Goal: Task Accomplishment & Management: Manage account settings

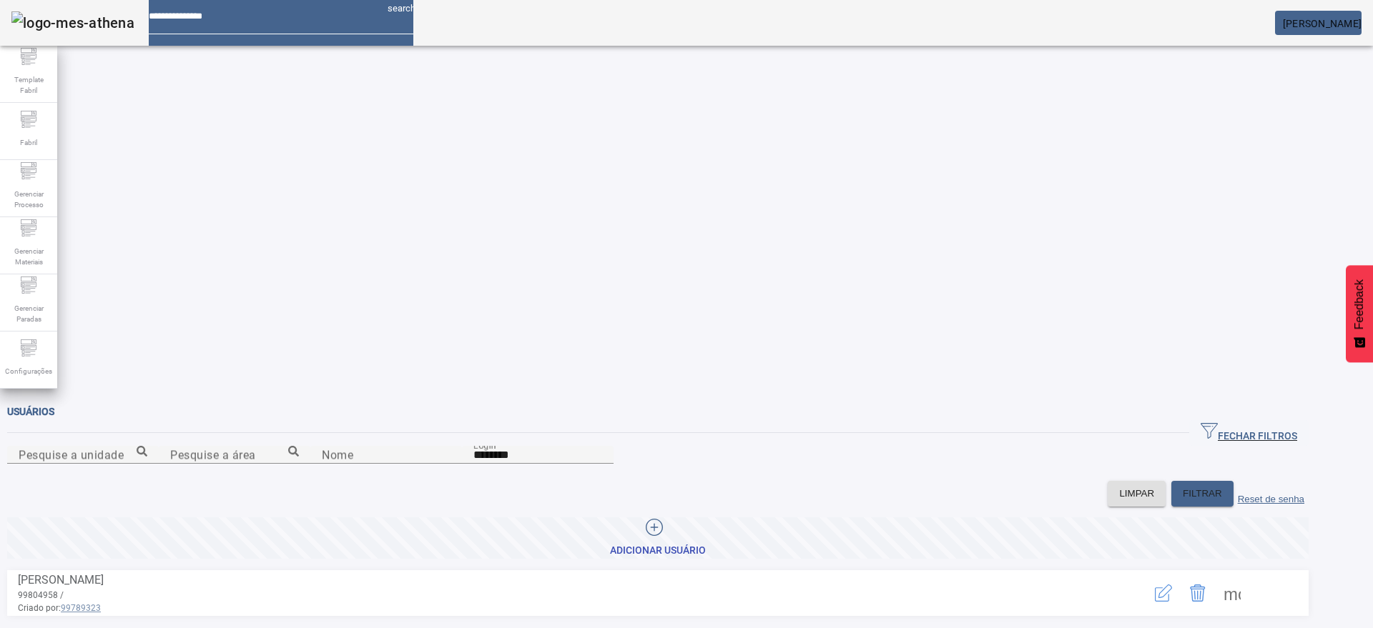
click at [1249, 576] on span at bounding box center [1232, 593] width 34 height 34
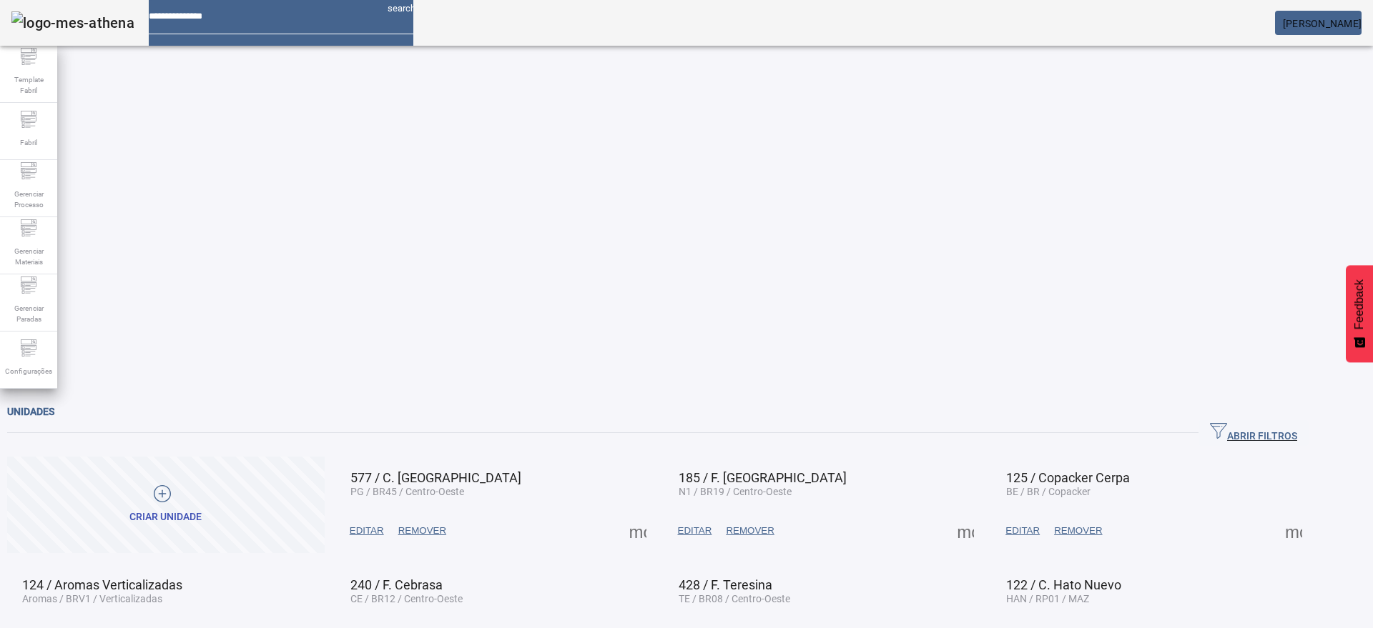
click at [1297, 423] on span "ABRIR FILTROS" at bounding box center [1253, 433] width 87 height 21
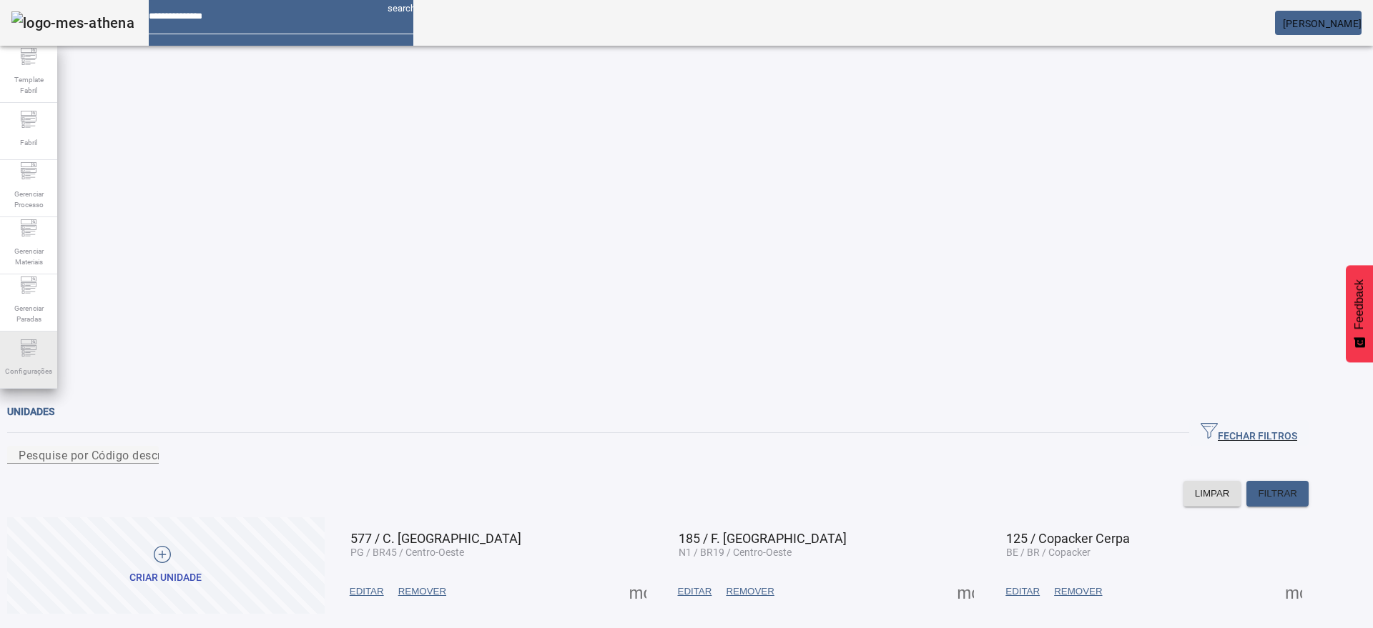
click at [24, 350] on icon at bounding box center [28, 348] width 17 height 17
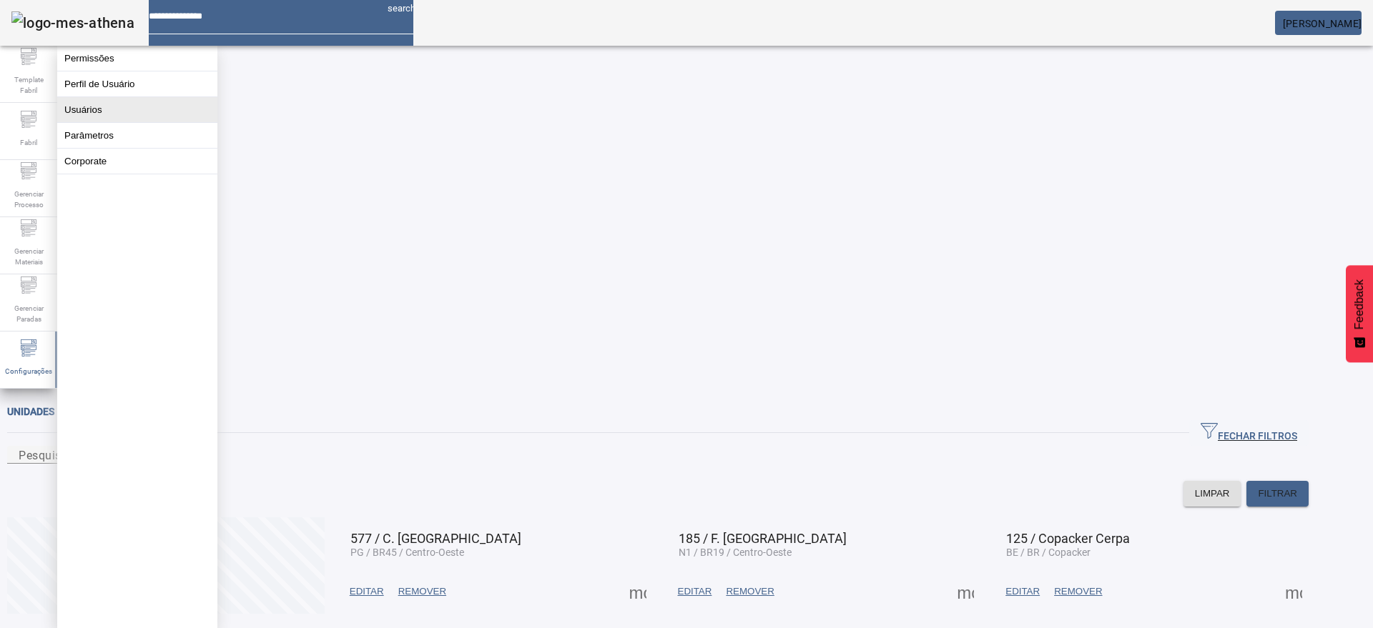
click at [85, 120] on button "Usuários" at bounding box center [137, 109] width 160 height 25
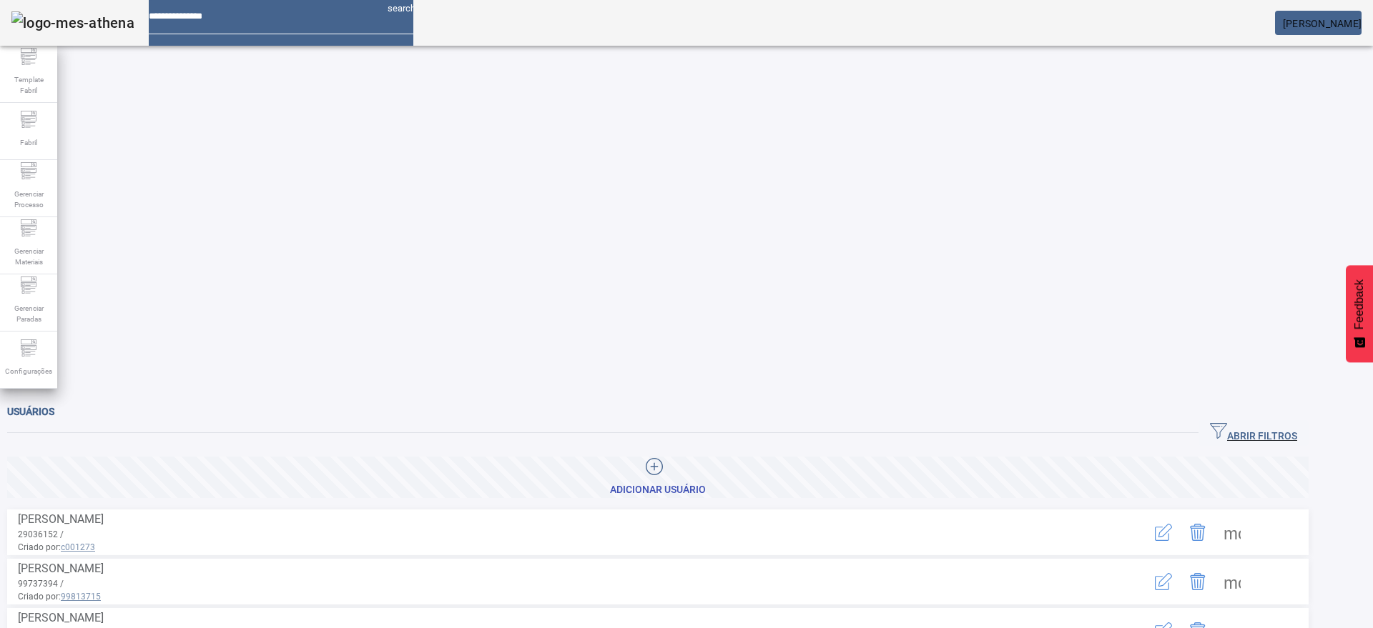
click at [1293, 423] on span "ABRIR FILTROS" at bounding box center [1253, 433] width 87 height 21
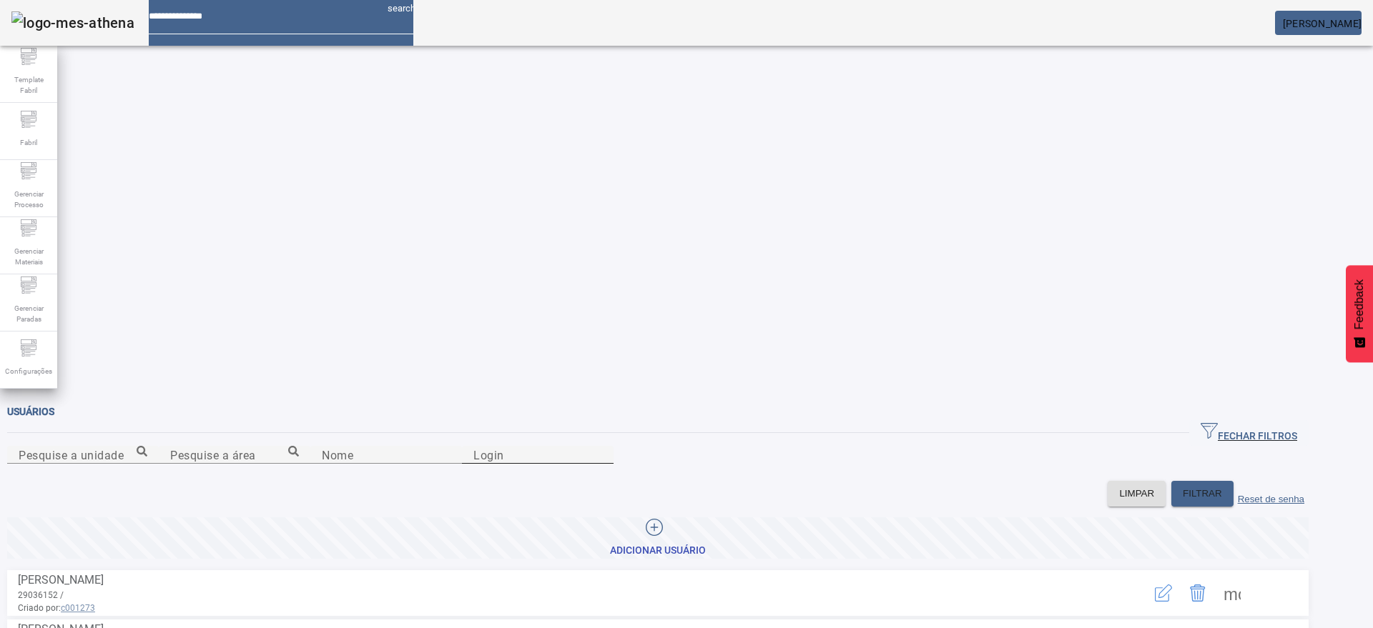
click at [602, 447] on input "Login" at bounding box center [537, 455] width 129 height 17
paste input "********"
type input "********"
click at [1222, 487] on span "FILTRAR" at bounding box center [1202, 494] width 39 height 14
click at [1249, 576] on span at bounding box center [1232, 593] width 34 height 34
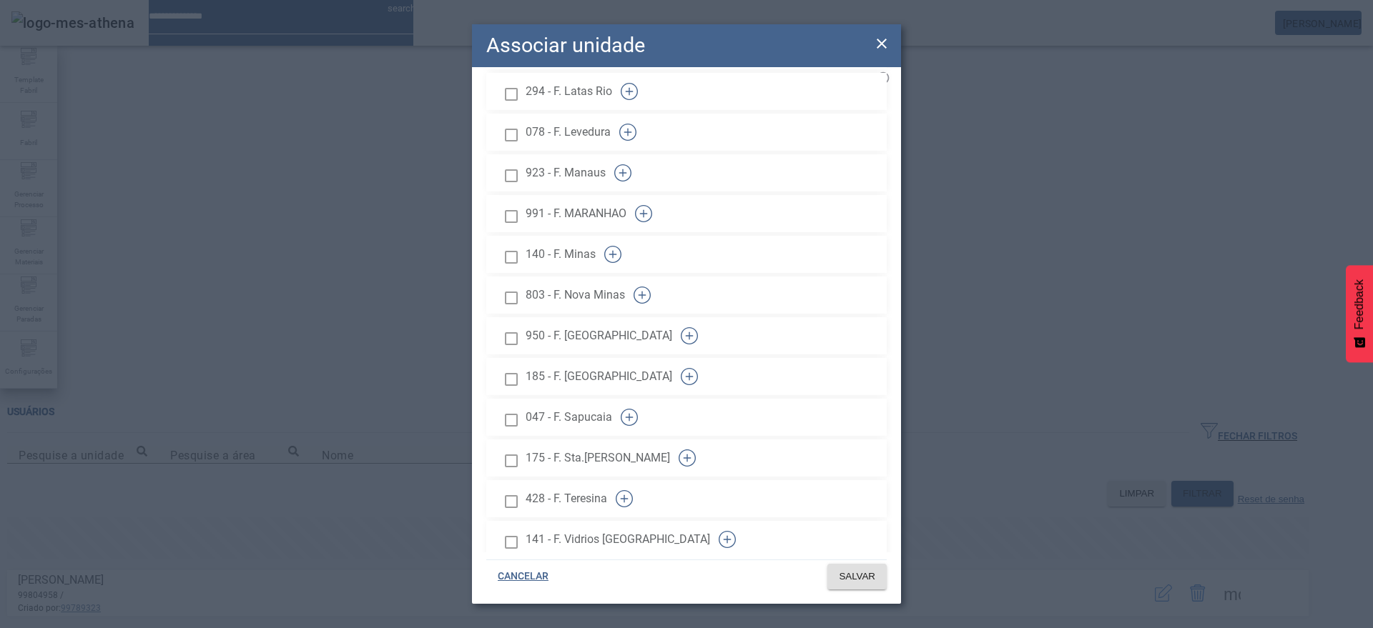
scroll to position [1519, 0]
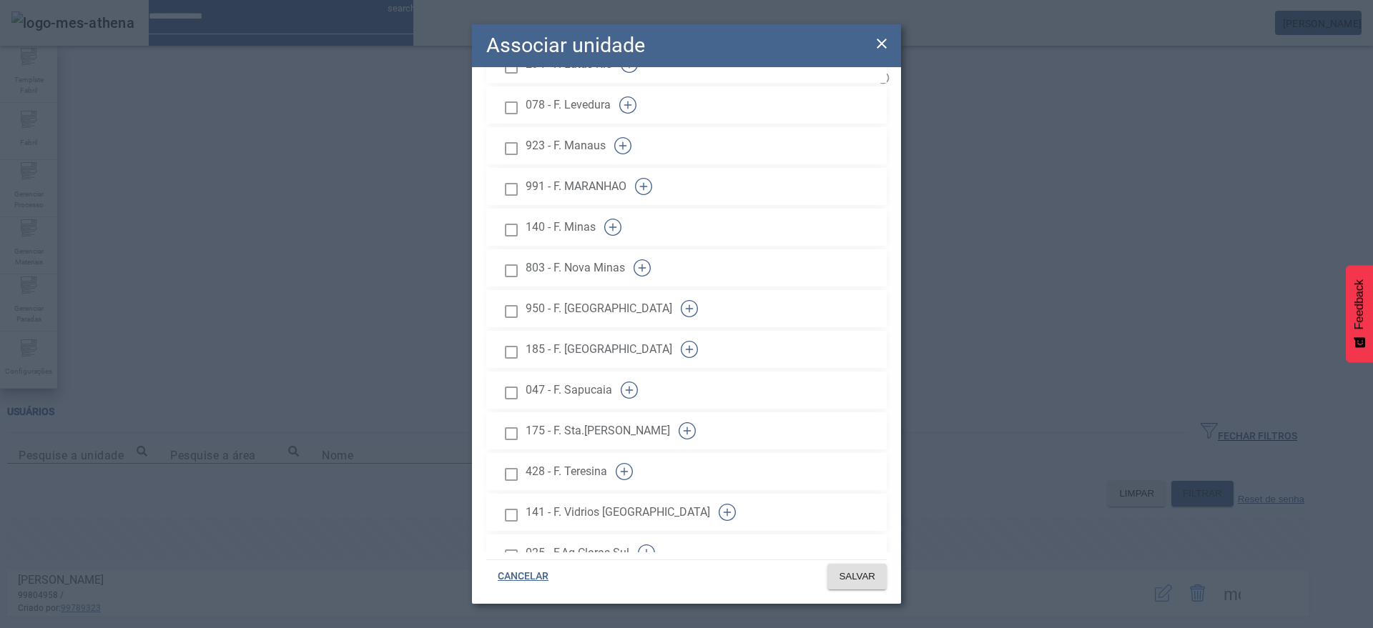
click at [856, 572] on span "SALVAR" at bounding box center [857, 577] width 36 height 14
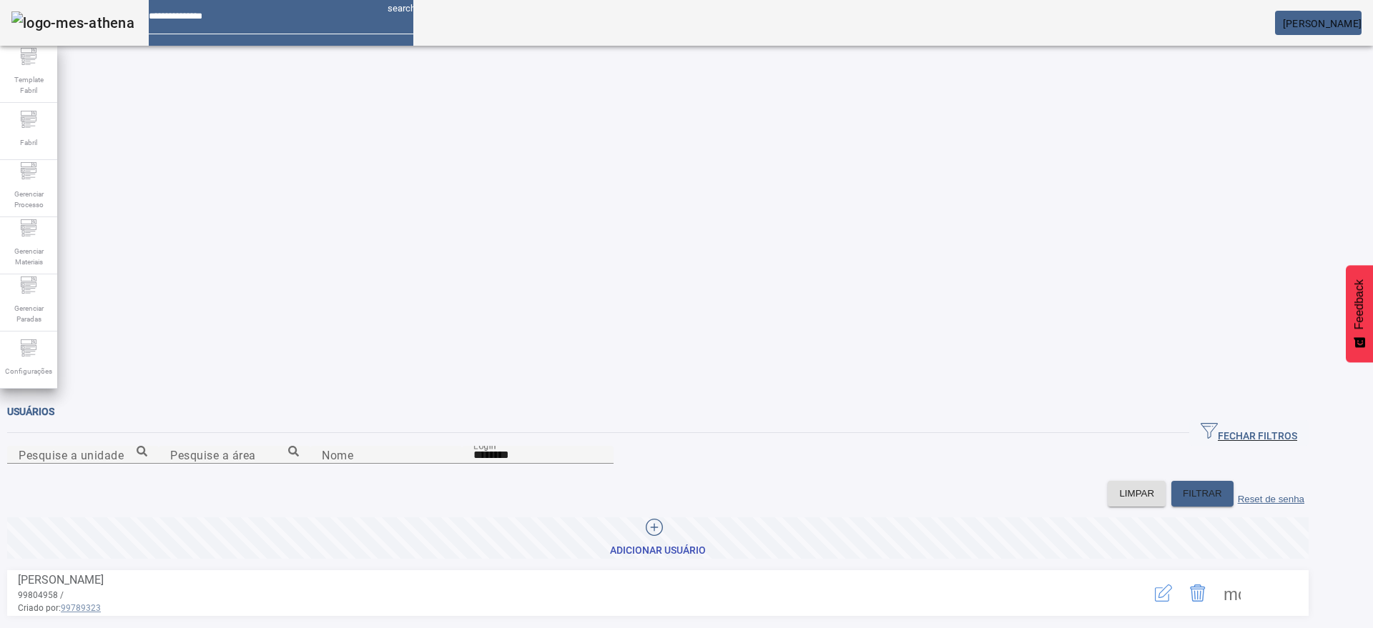
click at [1249, 576] on span at bounding box center [1232, 593] width 34 height 34
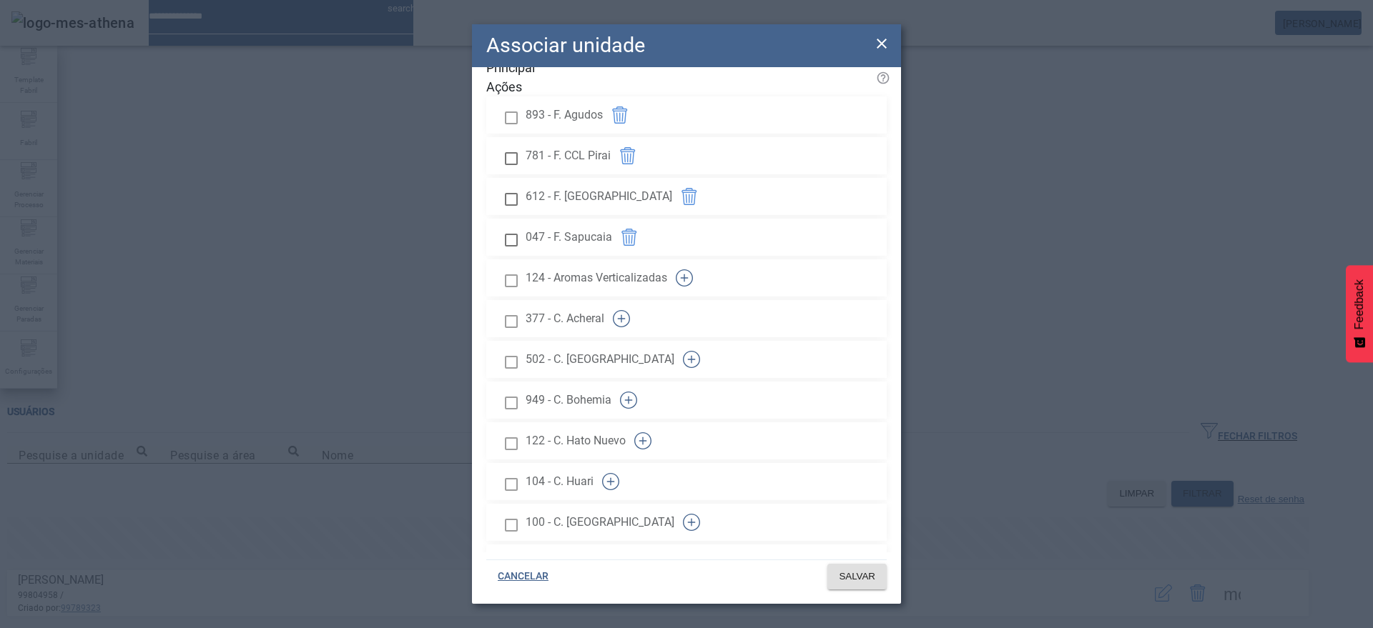
scroll to position [0, 0]
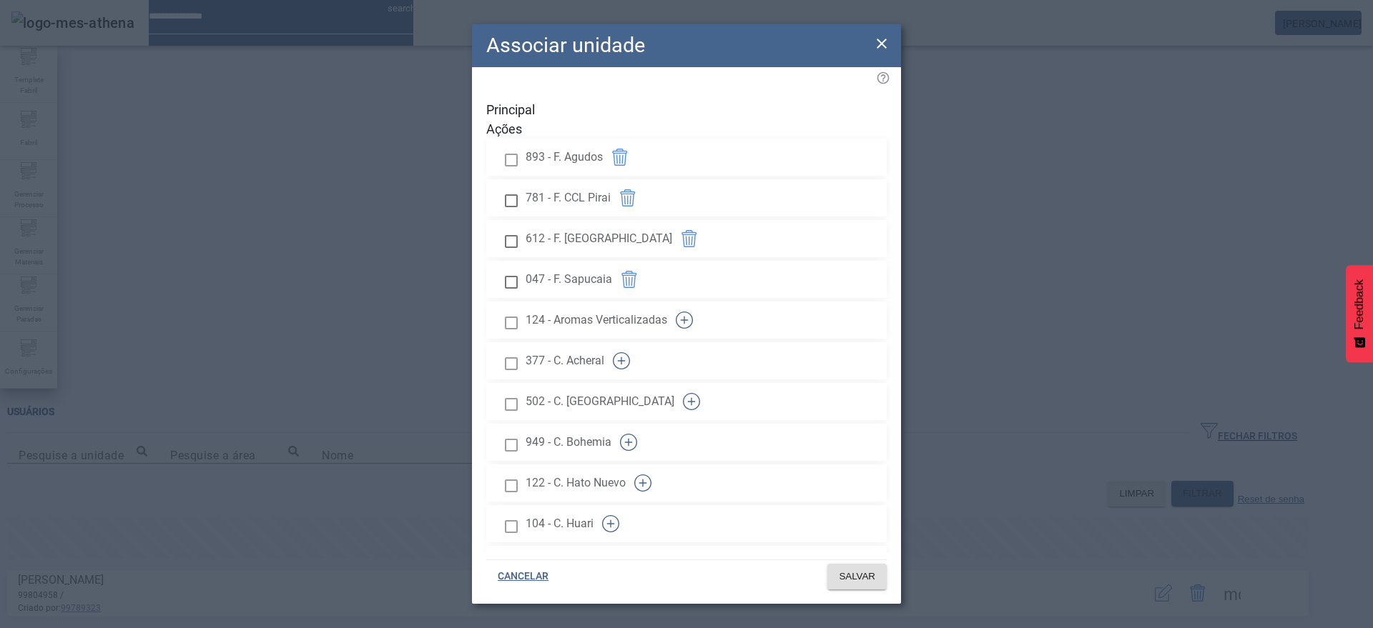
click at [627, 166] on icon "button" at bounding box center [619, 157] width 15 height 17
click at [864, 577] on span "SALVAR" at bounding box center [857, 577] width 36 height 14
